Goal: Navigation & Orientation: Go to known website

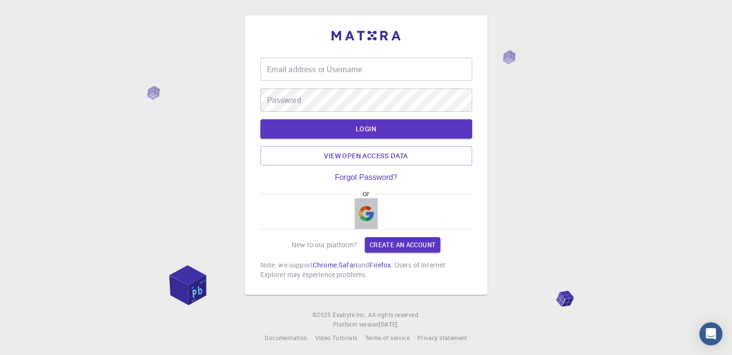
click at [366, 208] on img "button" at bounding box center [366, 213] width 15 height 15
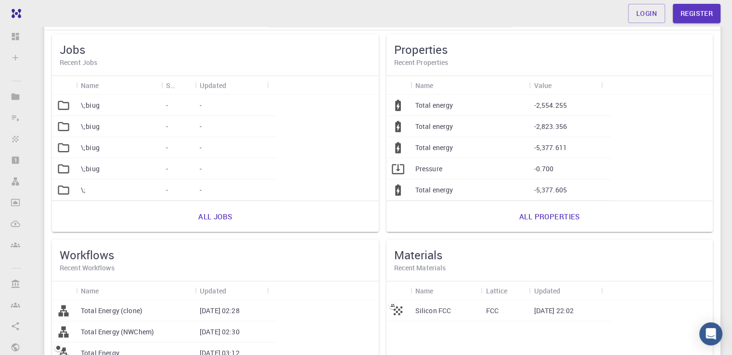
scroll to position [52, 0]
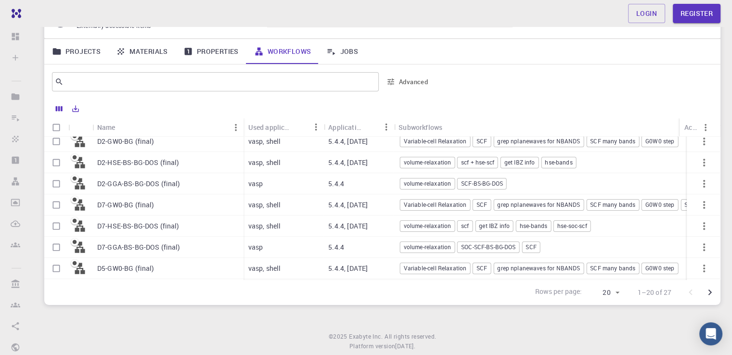
scroll to position [287, 0]
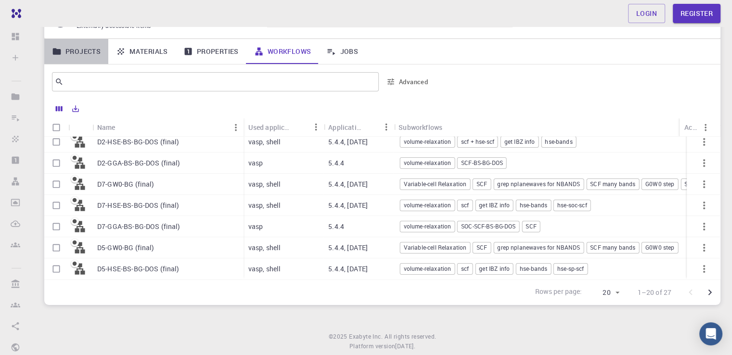
click at [93, 45] on link "Projects" at bounding box center [76, 51] width 64 height 25
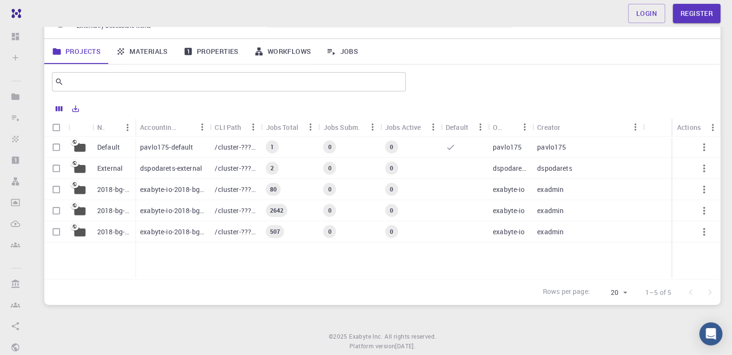
click at [439, 16] on div "Login Register" at bounding box center [382, 13] width 699 height 19
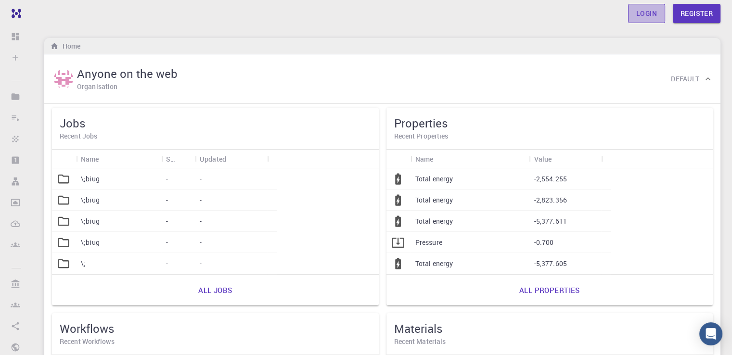
click at [653, 11] on link "Login" at bounding box center [646, 13] width 37 height 19
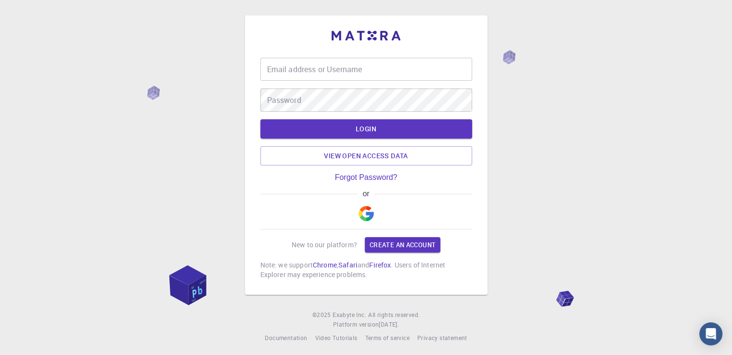
click at [366, 212] on img "button" at bounding box center [366, 213] width 15 height 15
